Goal: Navigation & Orientation: Find specific page/section

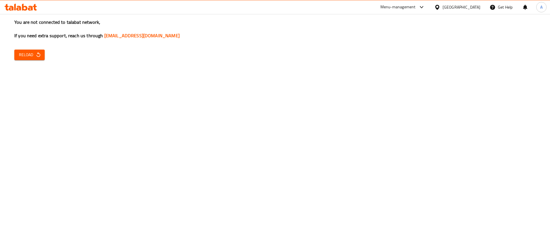
click at [11, 8] on icon at bounding box center [11, 8] width 5 height 5
click at [29, 54] on span "Reload" at bounding box center [29, 54] width 21 height 7
click at [41, 52] on icon "button" at bounding box center [39, 55] width 6 height 6
click at [17, 10] on icon at bounding box center [18, 8] width 5 height 5
